Goal: Information Seeking & Learning: Check status

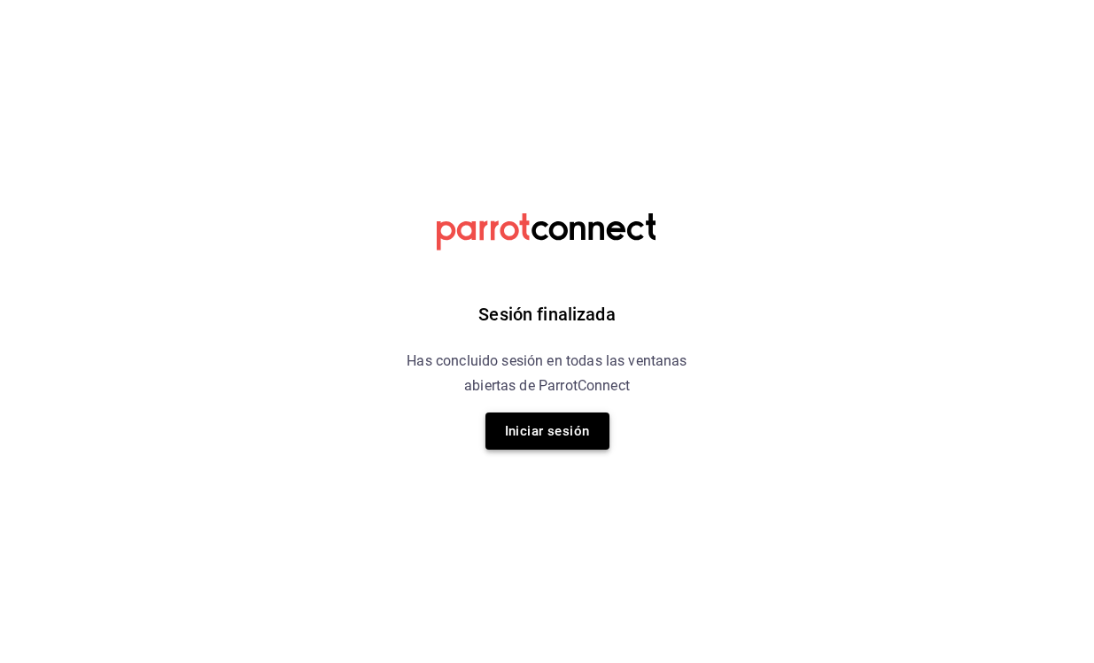
click at [579, 435] on button "Iniciar sesión" at bounding box center [547, 431] width 124 height 37
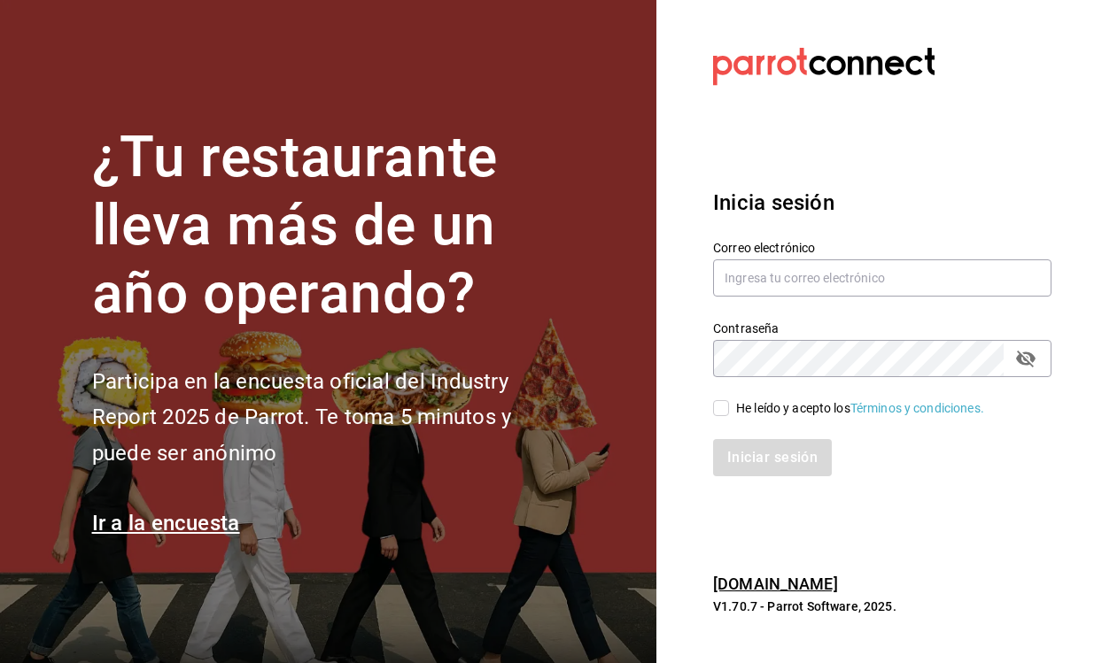
click at [717, 411] on input "He leído y acepto los Términos y condiciones." at bounding box center [721, 408] width 16 height 16
checkbox input "true"
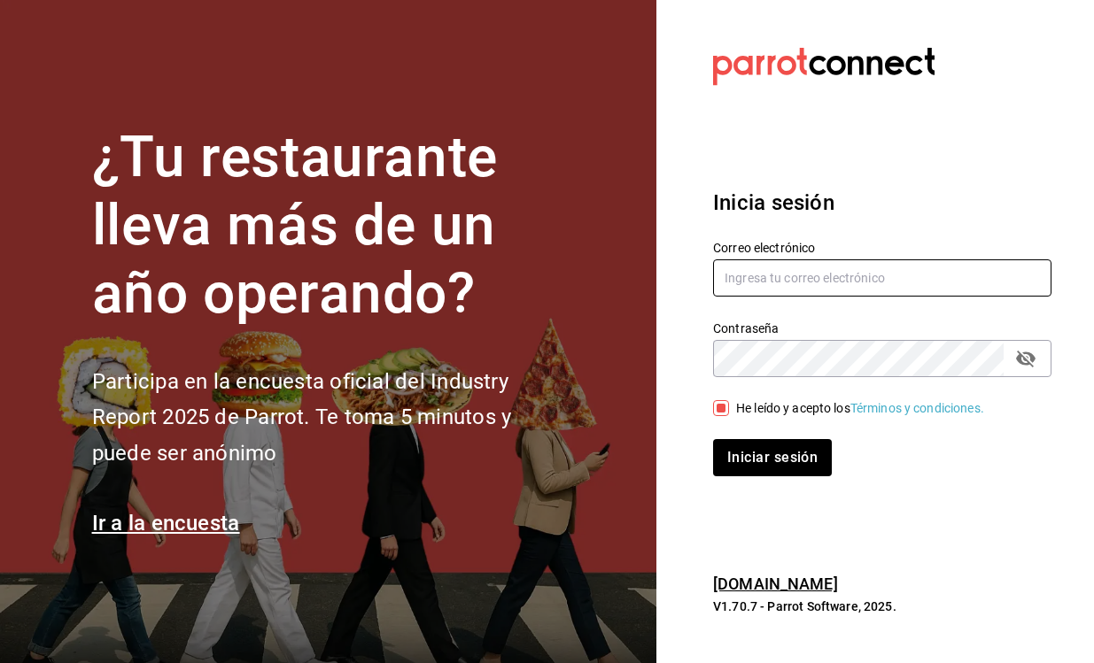
click at [812, 278] on input "text" at bounding box center [882, 278] width 338 height 37
type input "salgado.alme@hotmail.com"
click at [771, 457] on button "Iniciar sesión" at bounding box center [772, 457] width 119 height 37
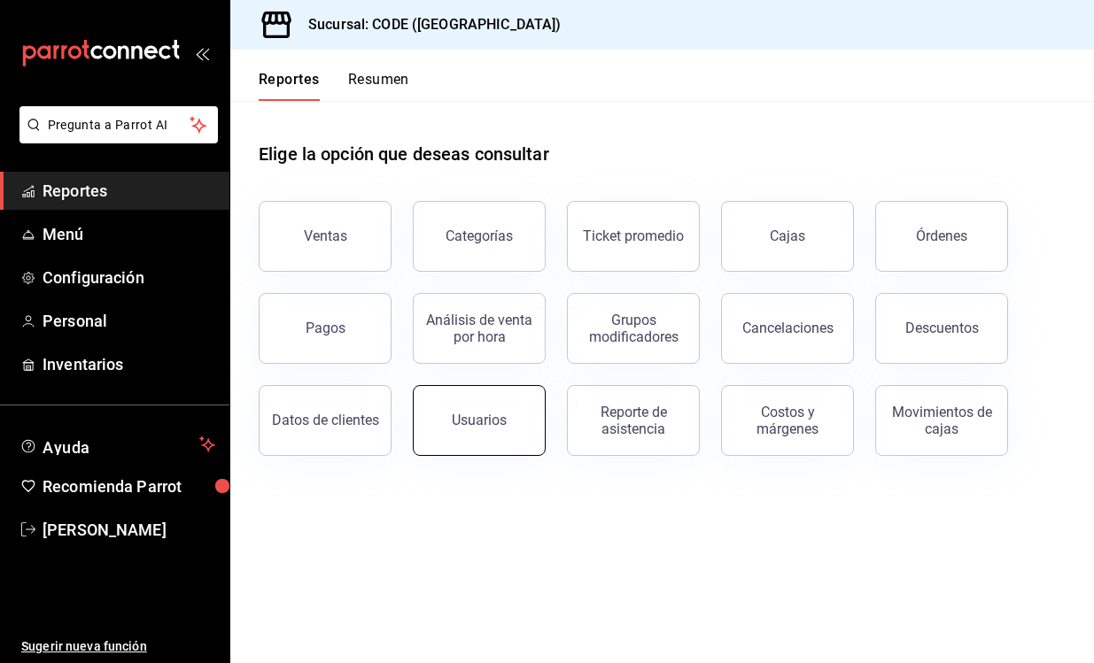
click at [486, 426] on div "Usuarios" at bounding box center [479, 420] width 55 height 17
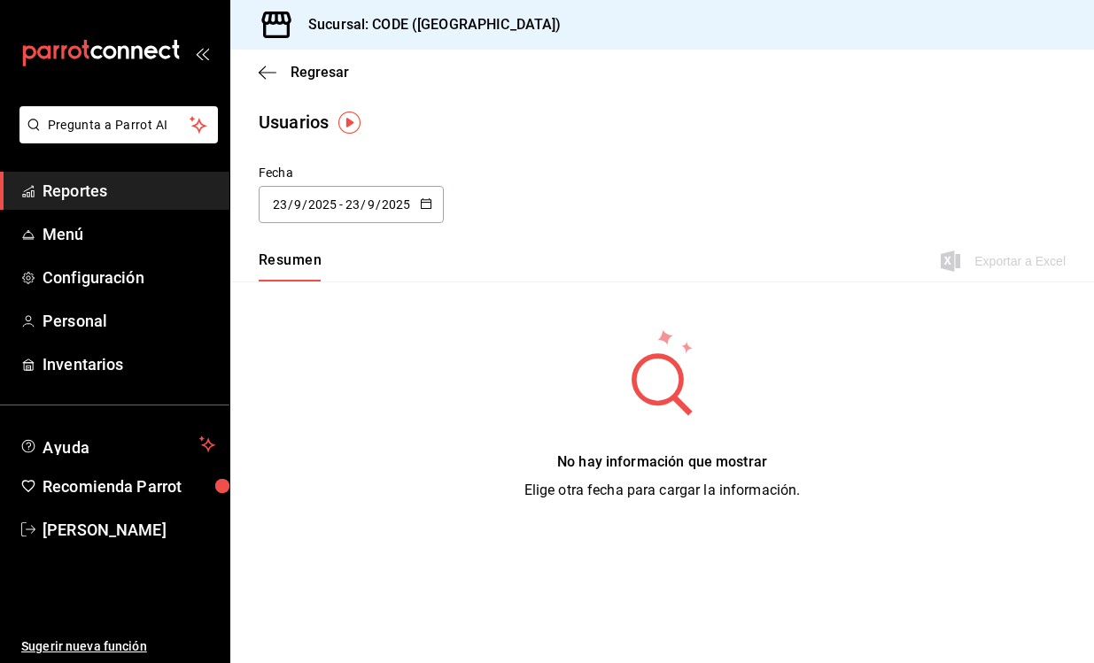
click at [427, 213] on div "[DATE] [DATE] - [DATE] [DATE]" at bounding box center [351, 204] width 185 height 37
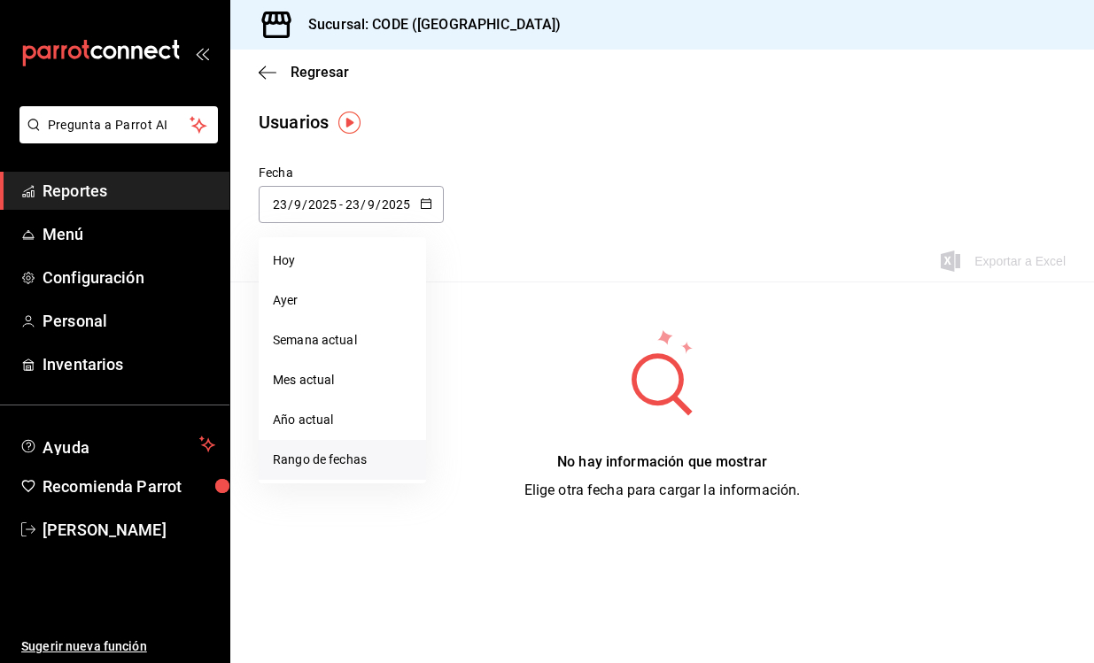
click at [337, 459] on li "Rango de fechas" at bounding box center [342, 460] width 167 height 40
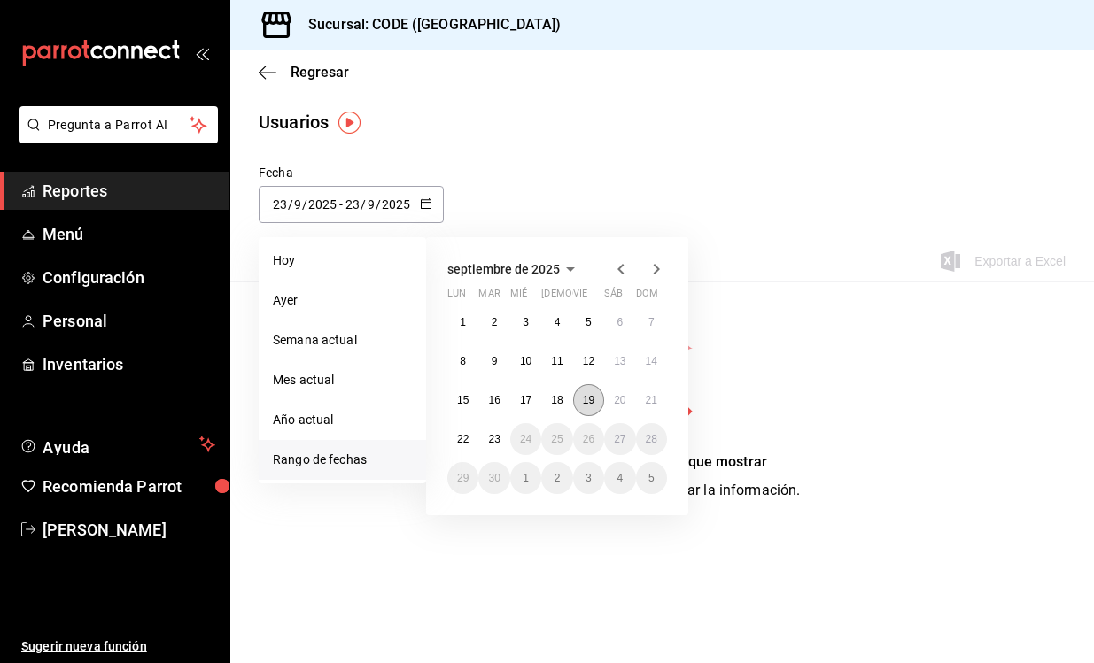
click at [598, 409] on button "19" at bounding box center [588, 400] width 31 height 32
click at [467, 430] on button "22" at bounding box center [462, 439] width 31 height 32
type input "[DATE]"
type input "19"
type input "[DATE]"
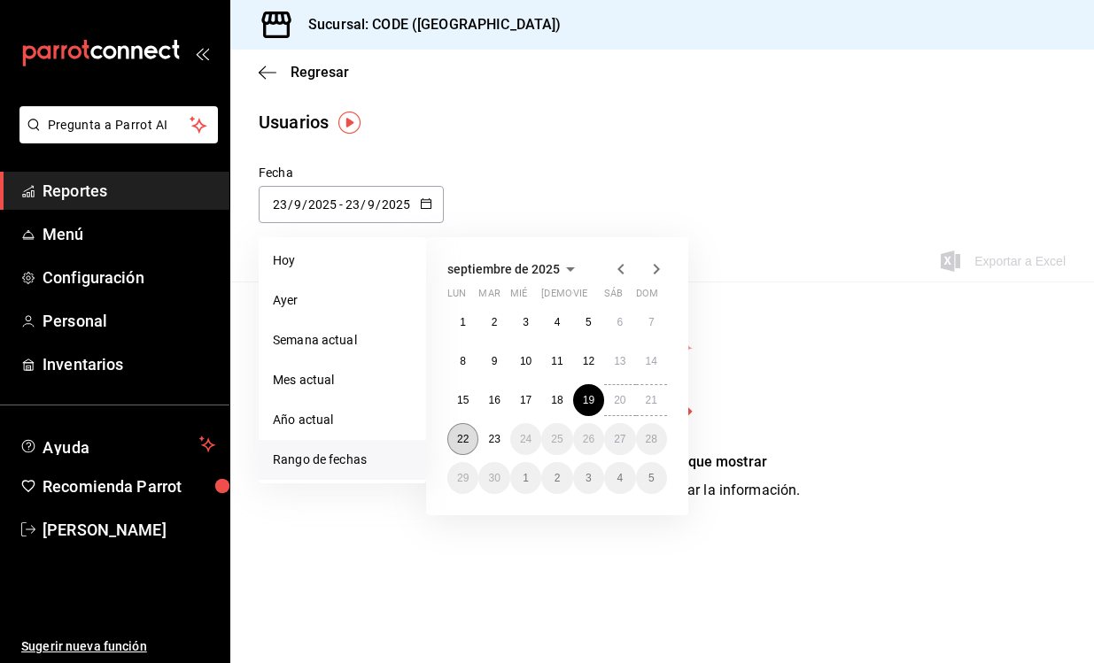
type input "22"
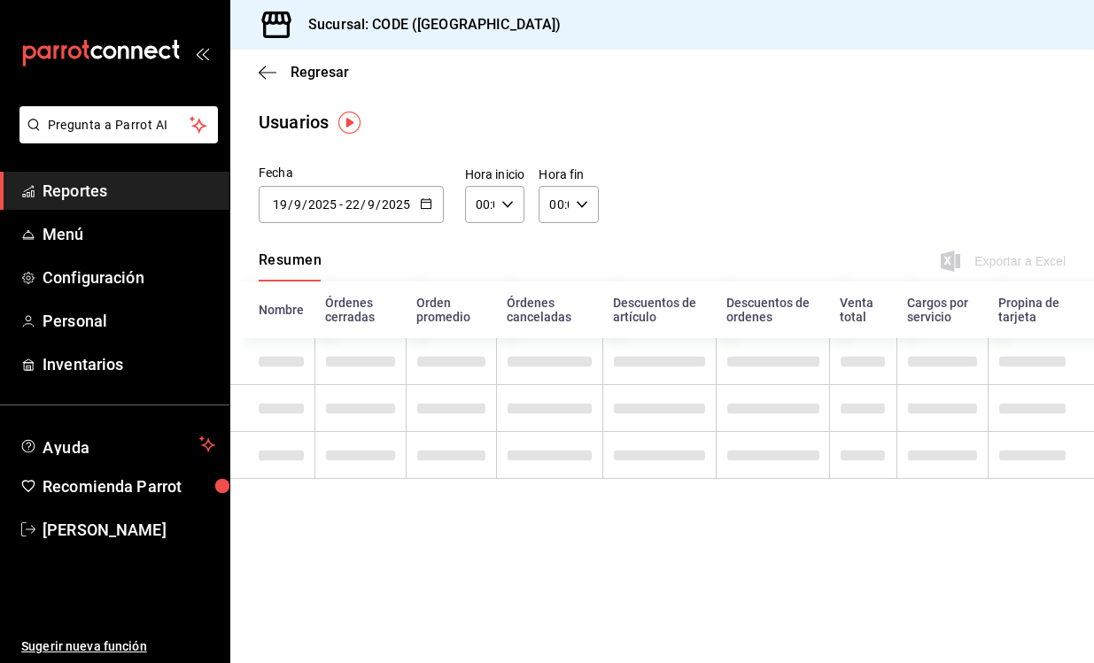
click at [511, 211] on div "00:00 Hora inicio" at bounding box center [495, 204] width 60 height 37
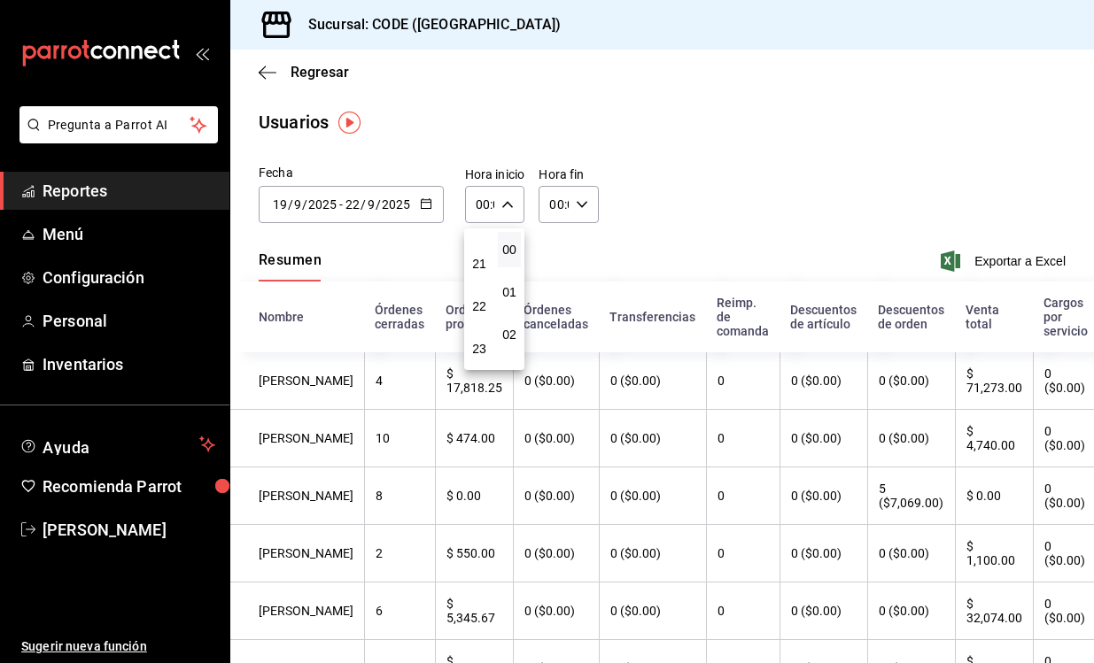
scroll to position [900, 0]
click at [478, 266] on span "21" at bounding box center [479, 264] width 2 height 14
type input "21:00"
click at [586, 203] on div at bounding box center [547, 331] width 1094 height 663
click at [586, 203] on icon "button" at bounding box center [582, 204] width 12 height 12
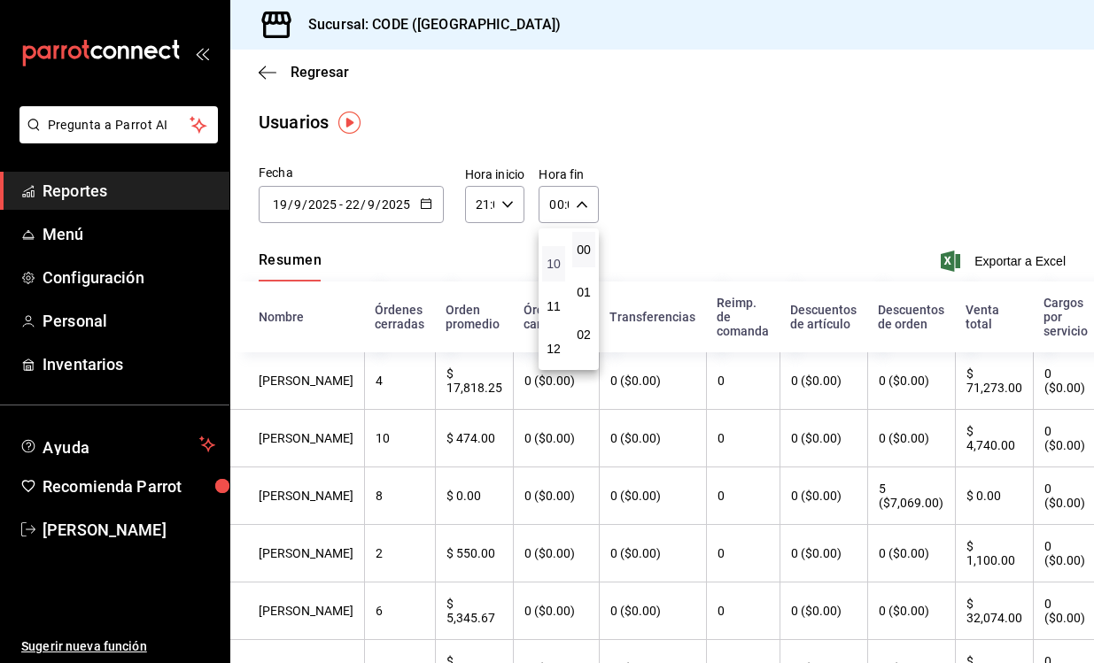
scroll to position [415, 0]
click at [554, 309] on span "11" at bounding box center [554, 302] width 2 height 14
type input "11:00"
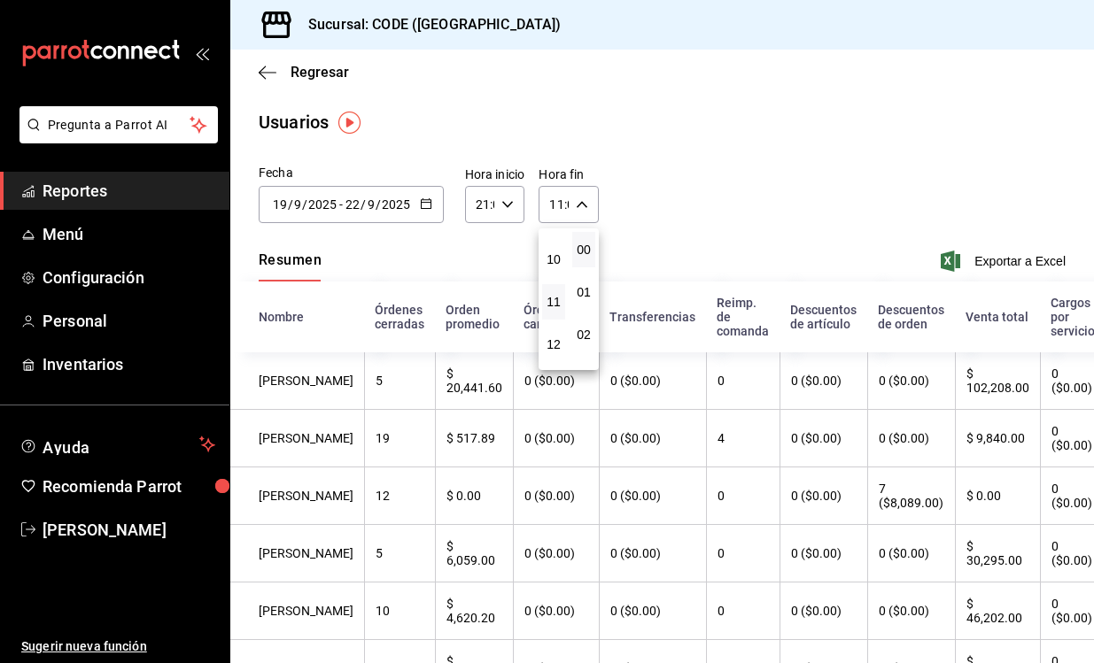
click at [813, 92] on div at bounding box center [547, 331] width 1094 height 663
click at [970, 386] on th "$ 102,208.00" at bounding box center [997, 382] width 85 height 58
click at [967, 563] on th "$ 30,295.00" at bounding box center [997, 554] width 85 height 58
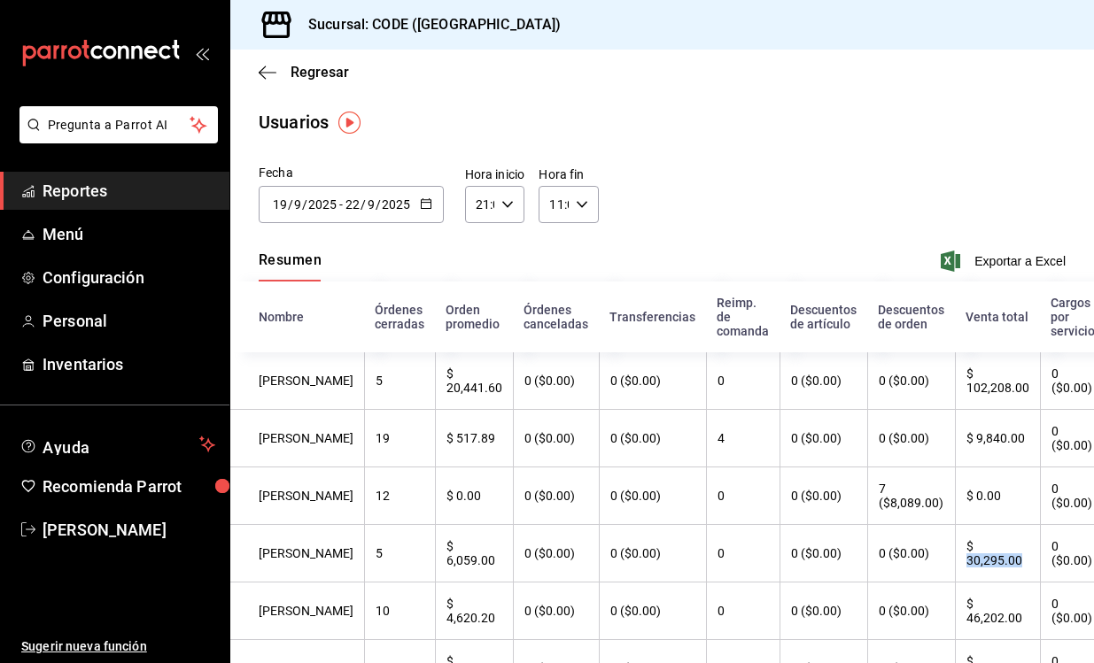
click at [958, 620] on th "$ 46,202.00" at bounding box center [997, 612] width 85 height 58
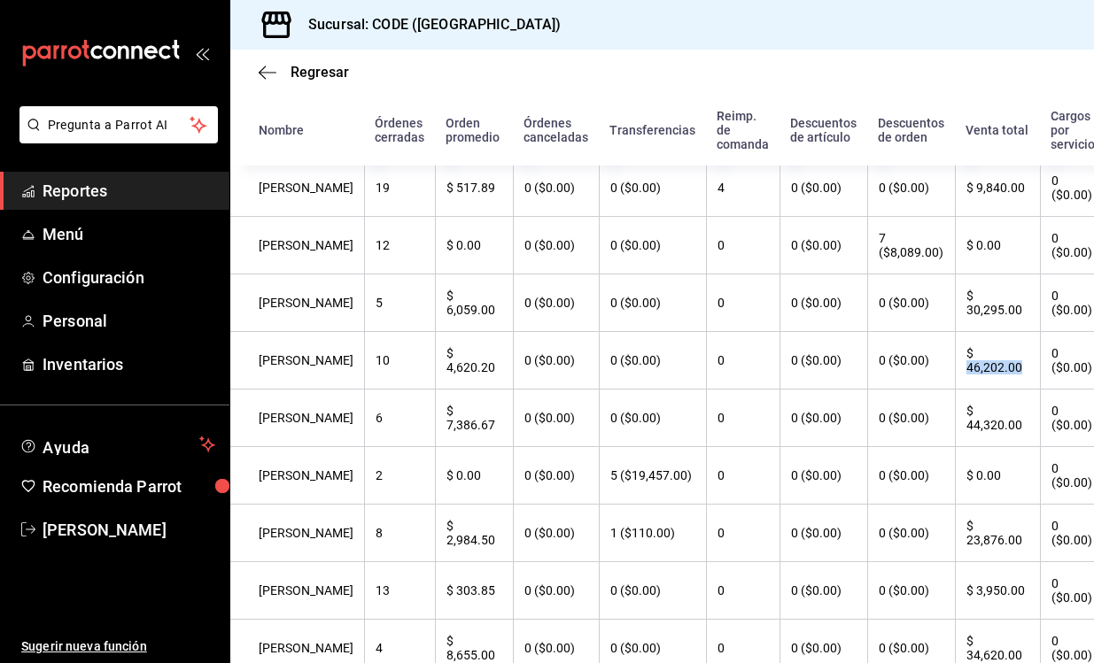
scroll to position [251, 0]
click at [967, 422] on th "$ 44,320.00" at bounding box center [997, 419] width 85 height 58
click at [961, 556] on th "$ 23,876.00" at bounding box center [997, 534] width 85 height 58
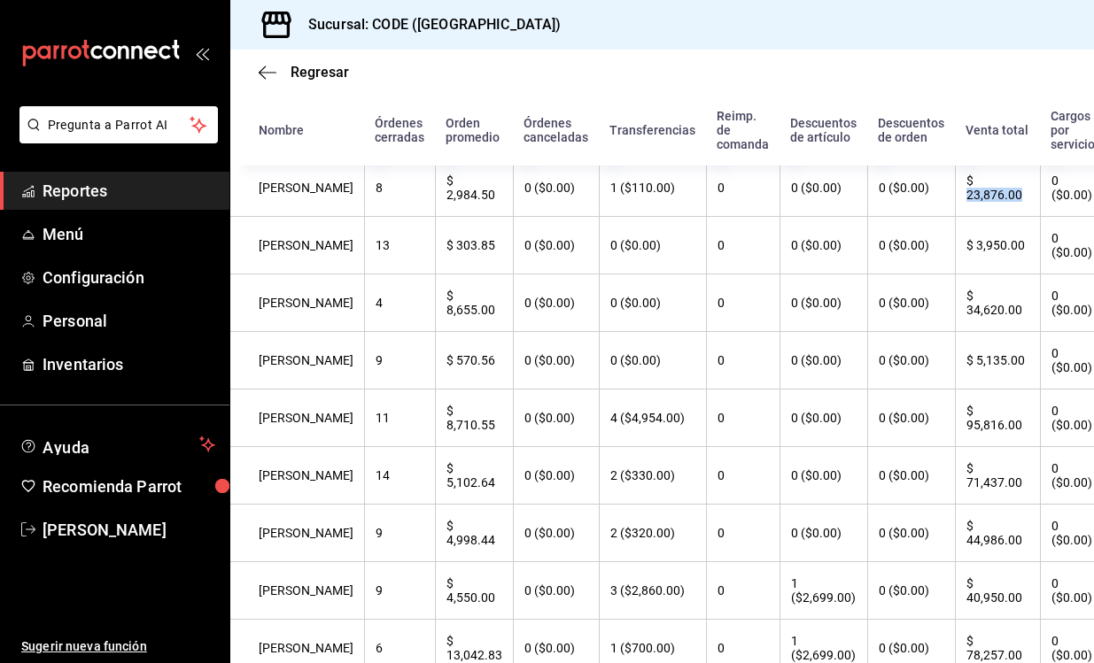
scroll to position [604, 0]
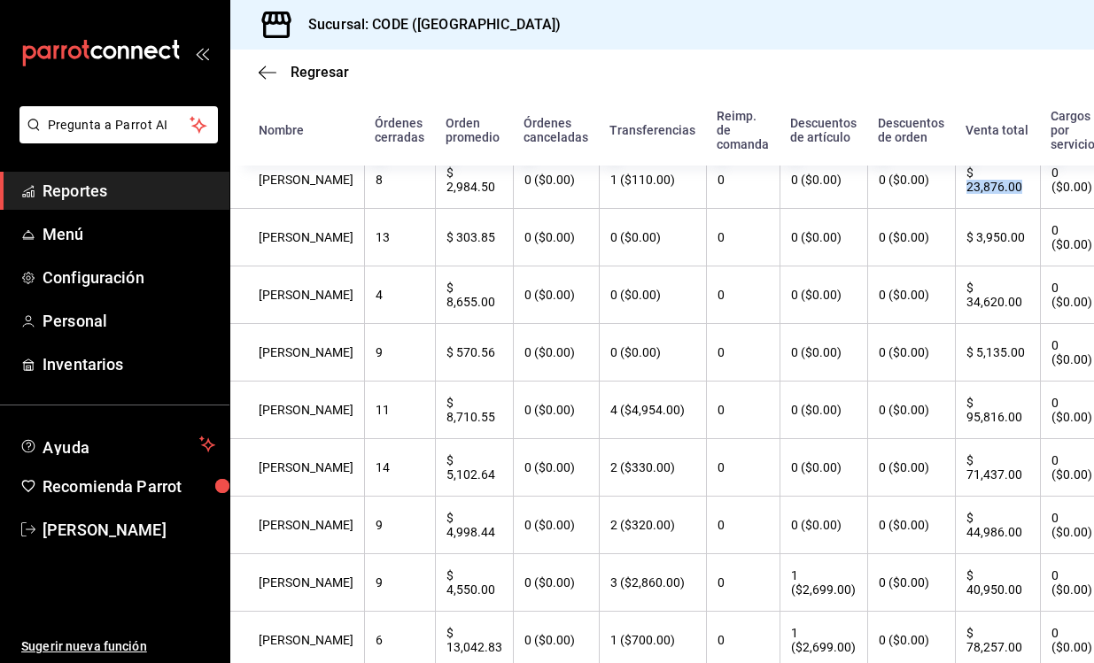
click at [958, 317] on th "$ 34,620.00" at bounding box center [997, 296] width 85 height 58
click at [966, 433] on th "$ 95,816.00" at bounding box center [997, 411] width 85 height 58
click at [965, 493] on th "$ 71,437.00" at bounding box center [997, 468] width 85 height 58
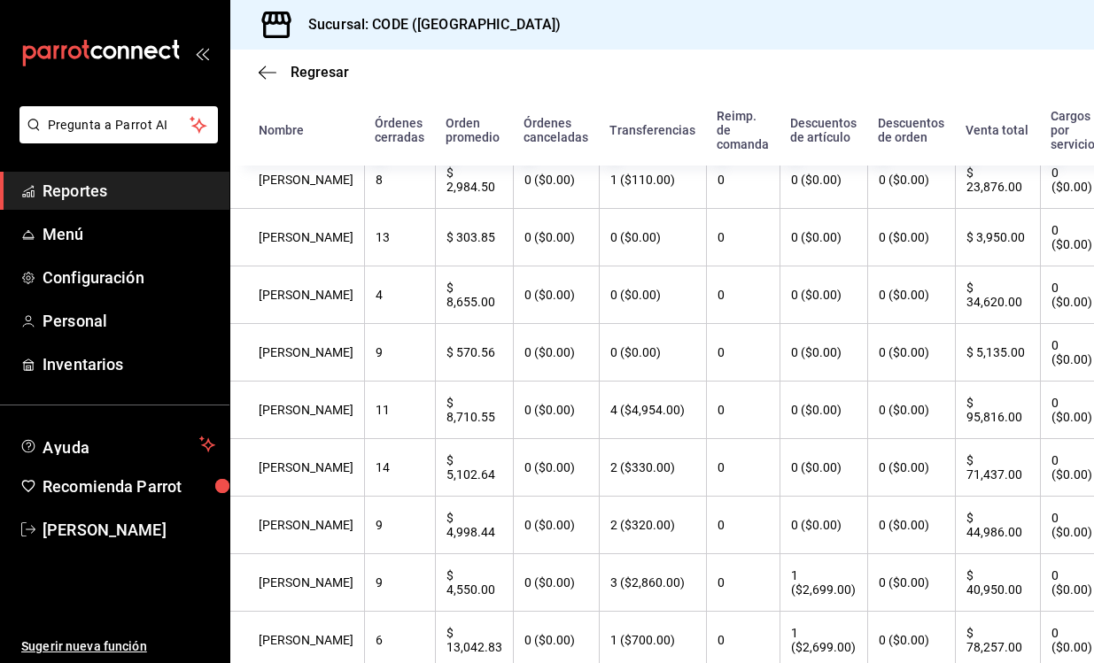
click at [965, 493] on th "$ 71,437.00" at bounding box center [997, 468] width 85 height 58
click at [959, 552] on th "$ 44,986.00" at bounding box center [997, 526] width 85 height 58
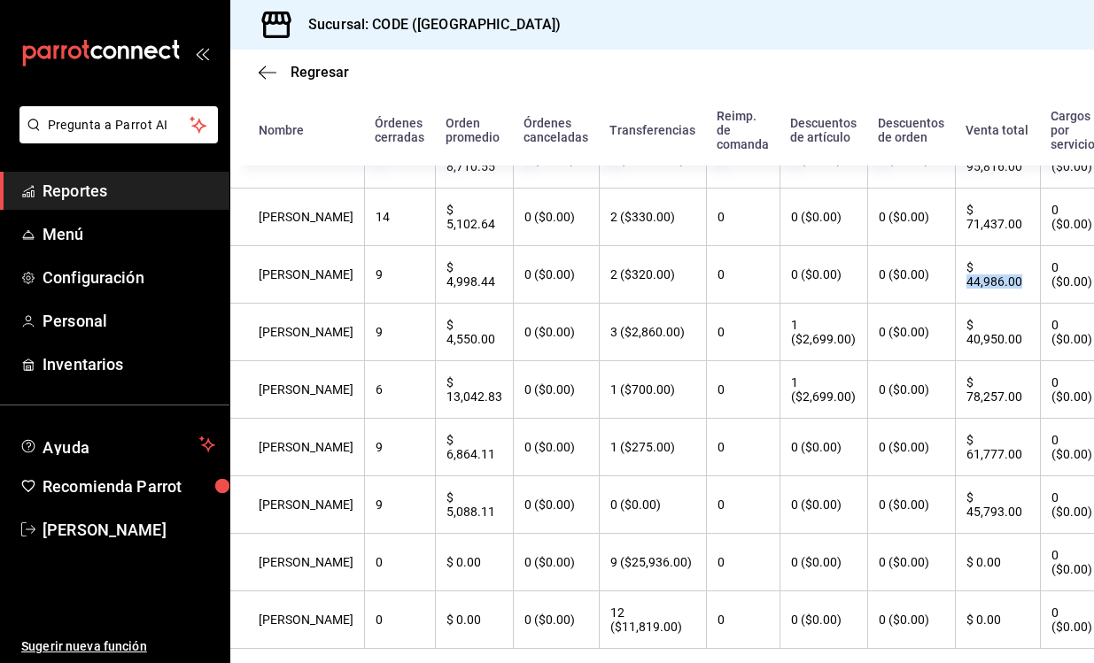
scroll to position [860, 0]
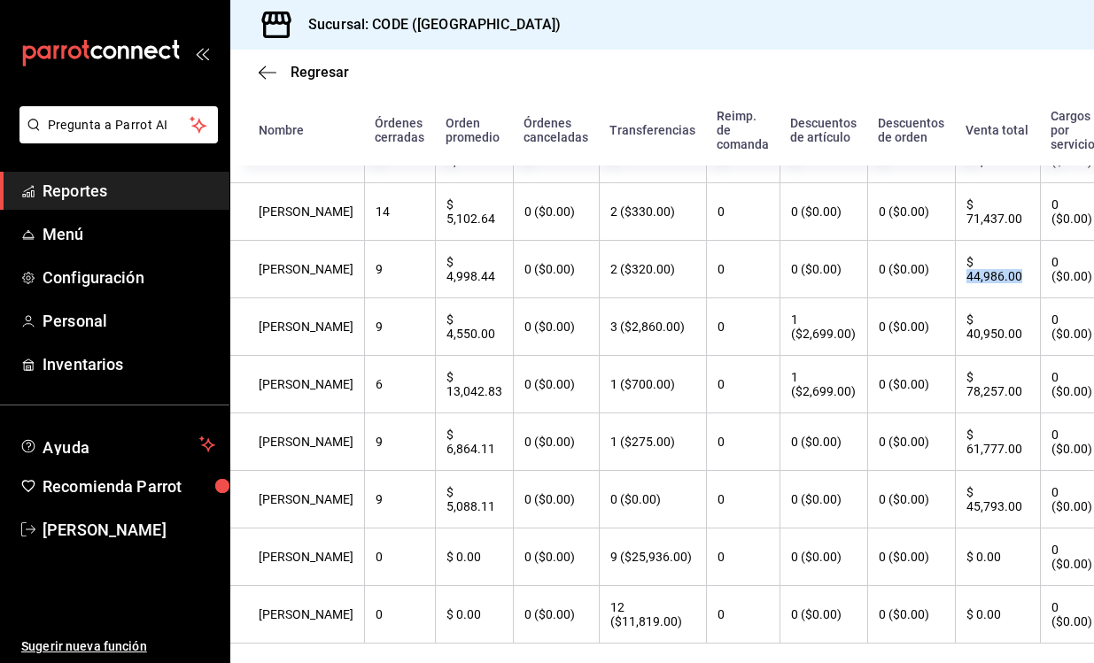
click at [960, 406] on th "$ 78,257.00" at bounding box center [997, 385] width 85 height 58
click at [960, 463] on th "$ 61,777.00" at bounding box center [997, 443] width 85 height 58
click at [964, 521] on th "$ 45,793.00" at bounding box center [997, 500] width 85 height 58
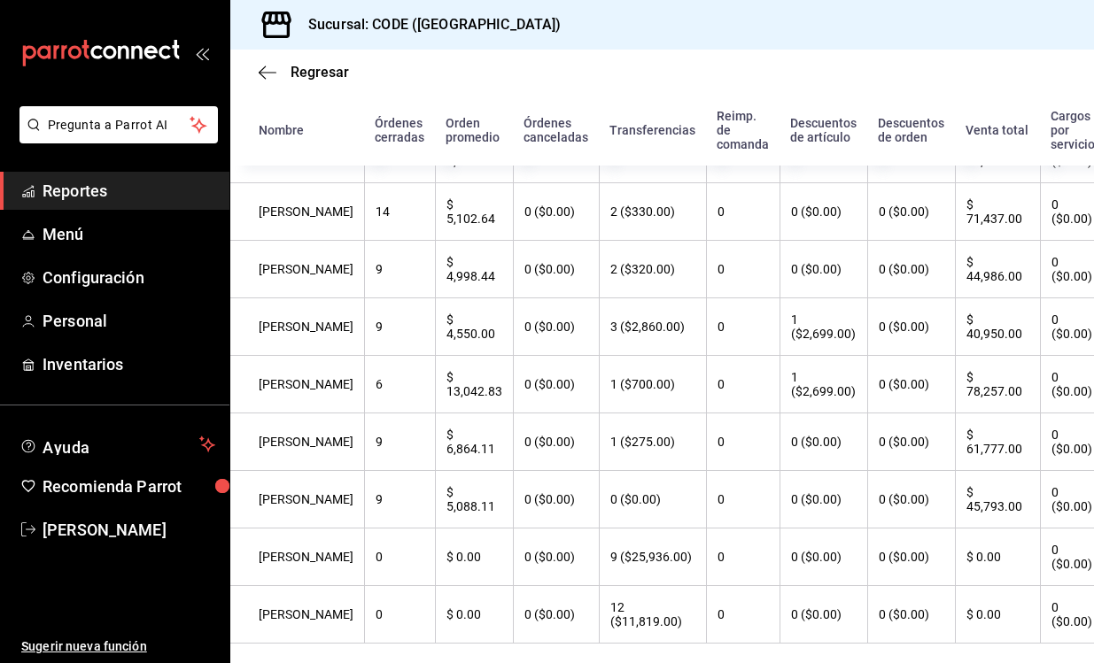
click at [964, 521] on th "$ 45,793.00" at bounding box center [997, 500] width 85 height 58
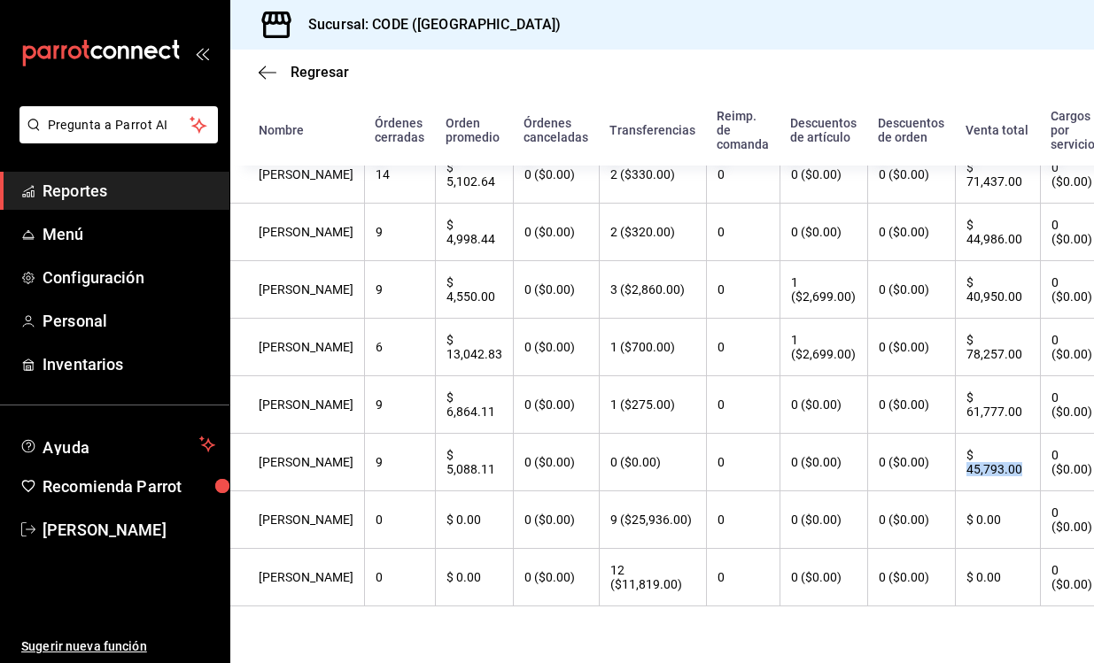
scroll to position [911, 0]
